Goal: Navigation & Orientation: Find specific page/section

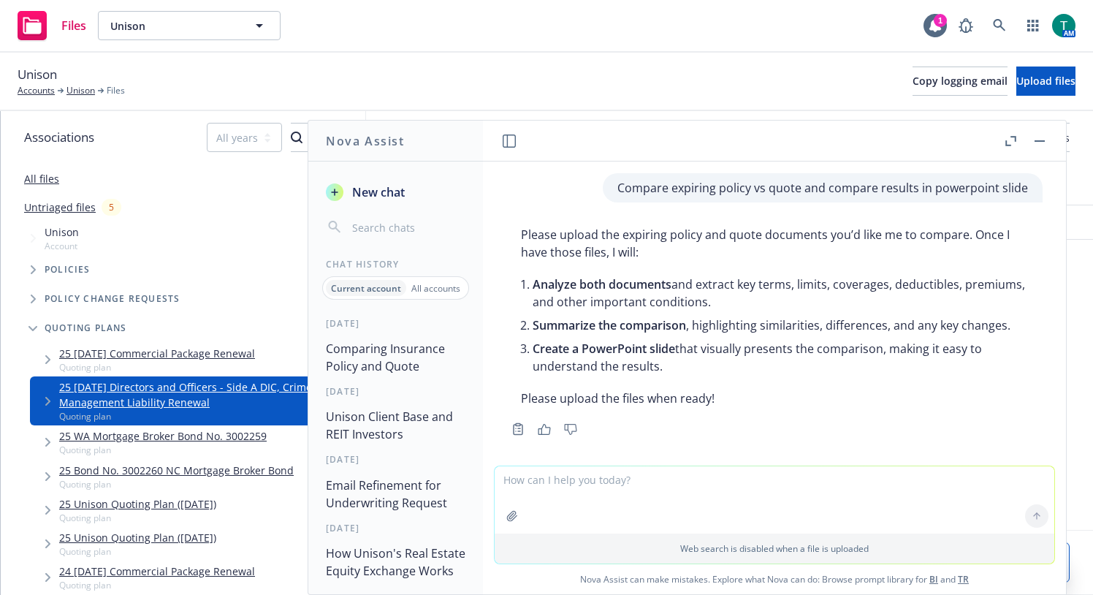
scroll to position [1653, 0]
